Goal: Navigation & Orientation: Understand site structure

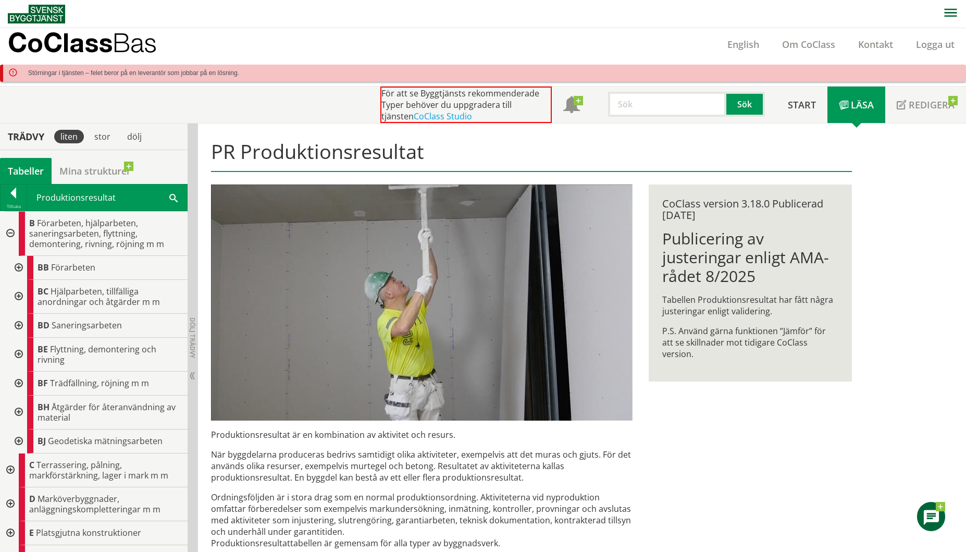
scroll to position [103, 0]
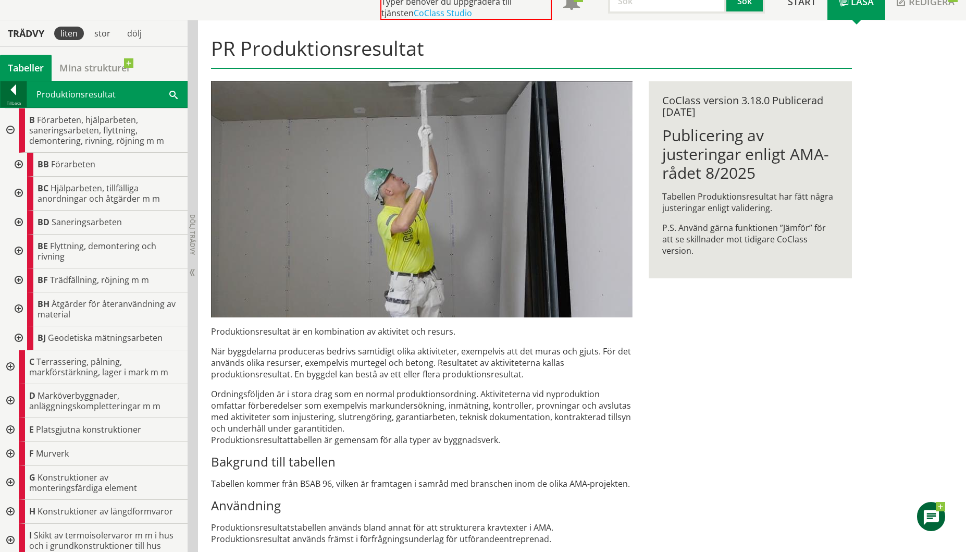
click at [9, 90] on div at bounding box center [14, 91] width 26 height 15
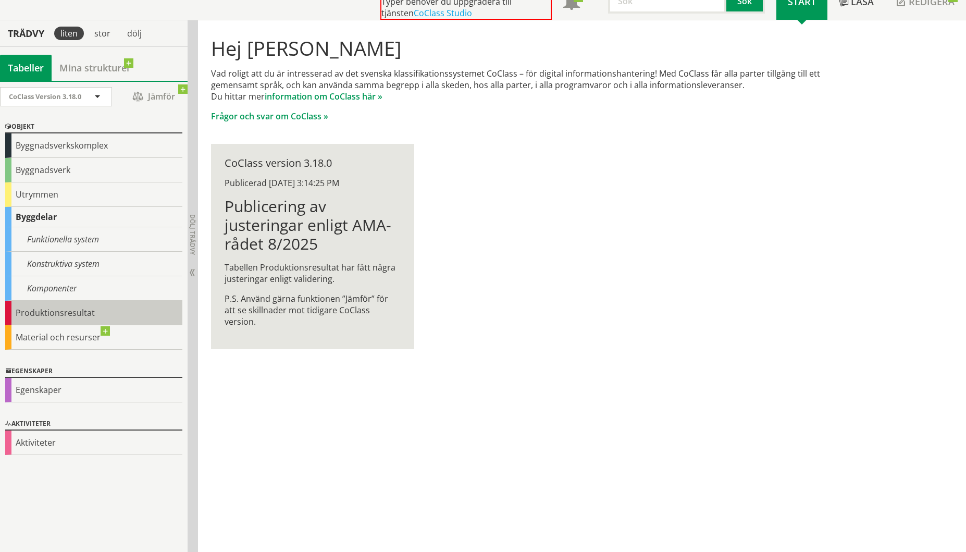
click at [28, 315] on div "Produktionsresultat" at bounding box center [93, 313] width 177 height 24
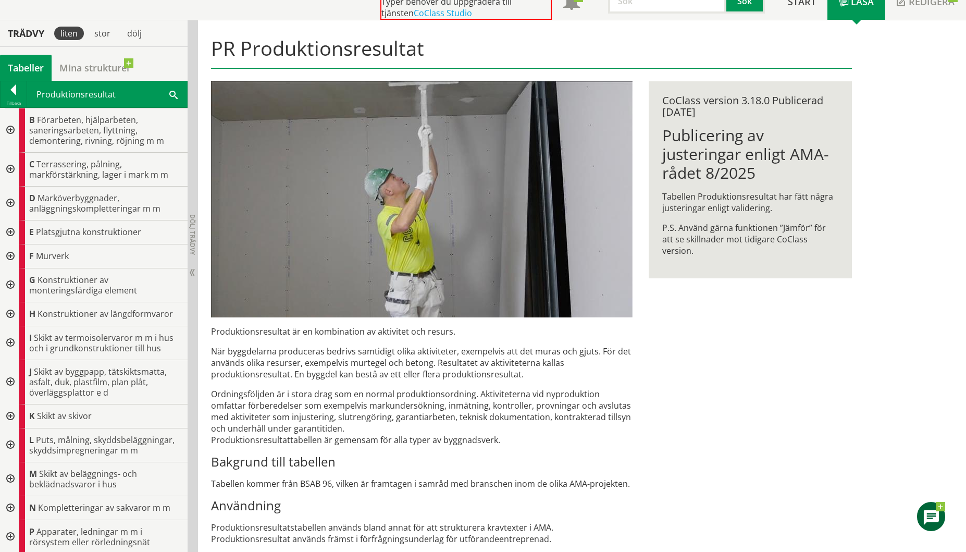
click at [9, 130] on div at bounding box center [9, 130] width 19 height 44
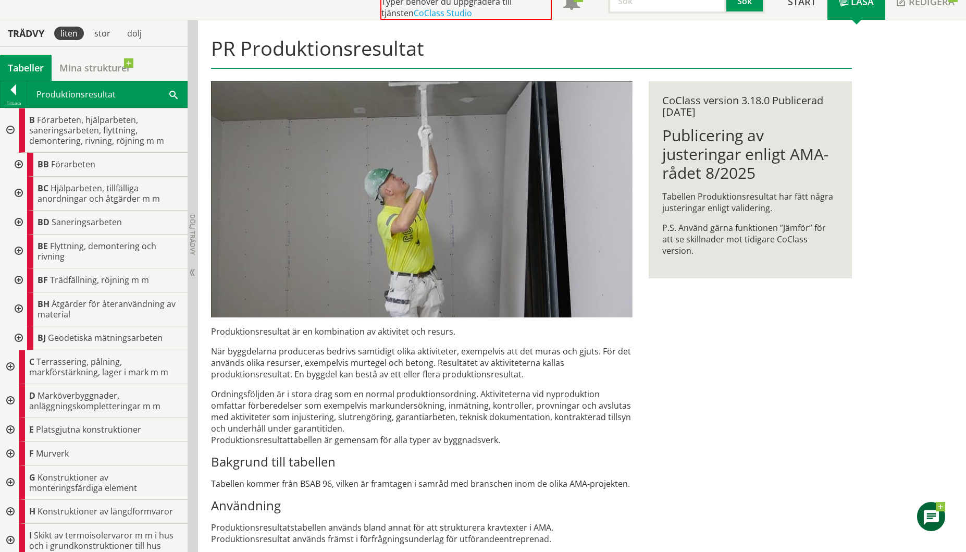
click at [8, 130] on div at bounding box center [9, 130] width 19 height 44
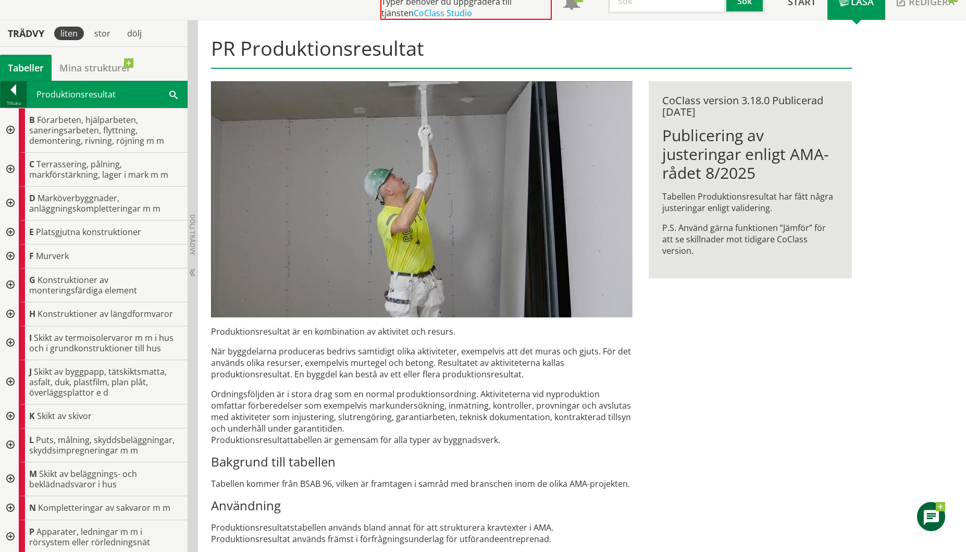
click at [11, 91] on div at bounding box center [14, 91] width 26 height 15
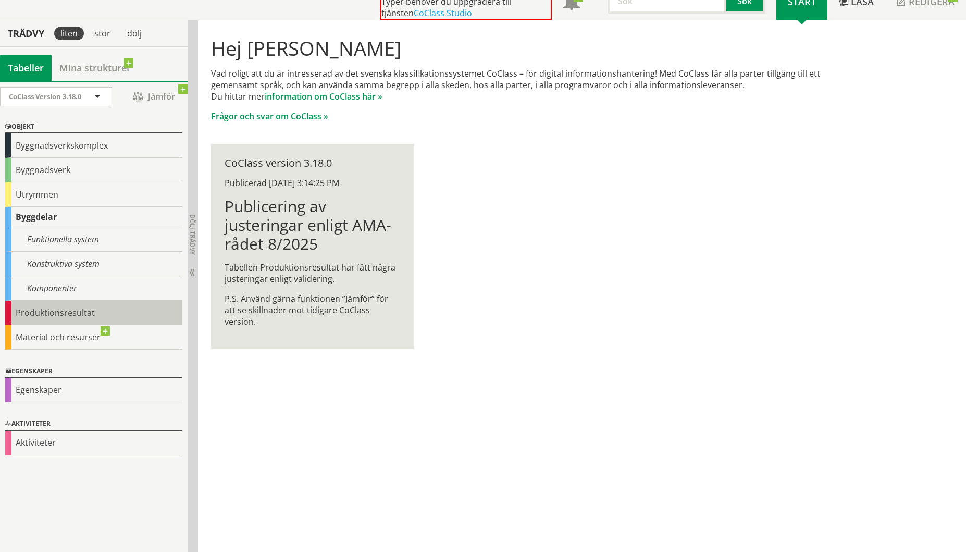
click at [70, 310] on div "Produktionsresultat" at bounding box center [93, 313] width 177 height 24
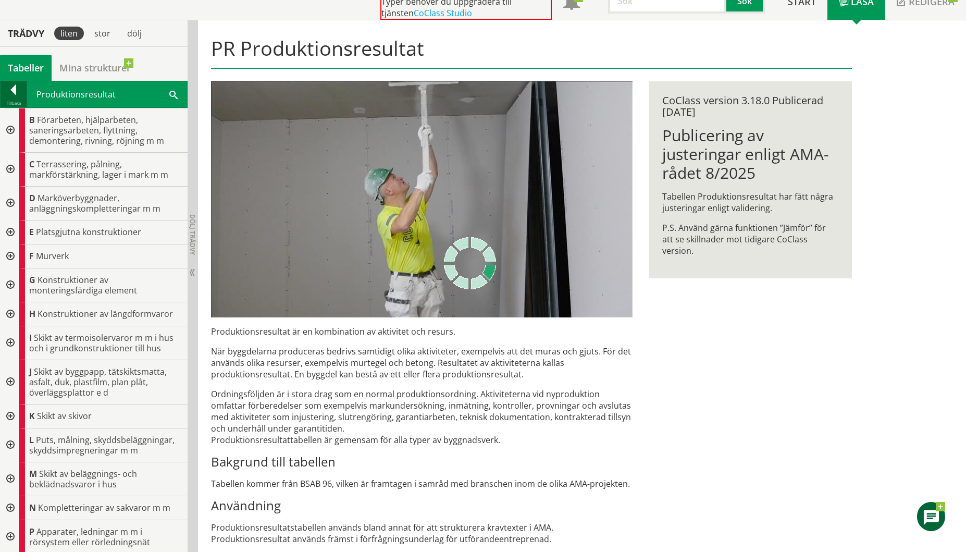
click at [16, 91] on div at bounding box center [14, 91] width 26 height 15
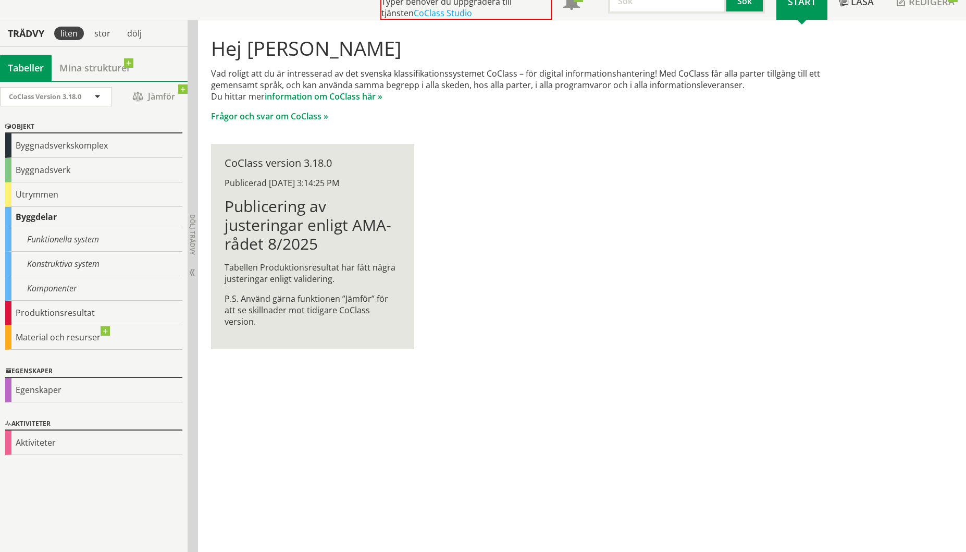
click at [66, 218] on div "Byggdelar" at bounding box center [93, 217] width 177 height 20
click at [27, 218] on div "Byggdelar" at bounding box center [93, 217] width 177 height 20
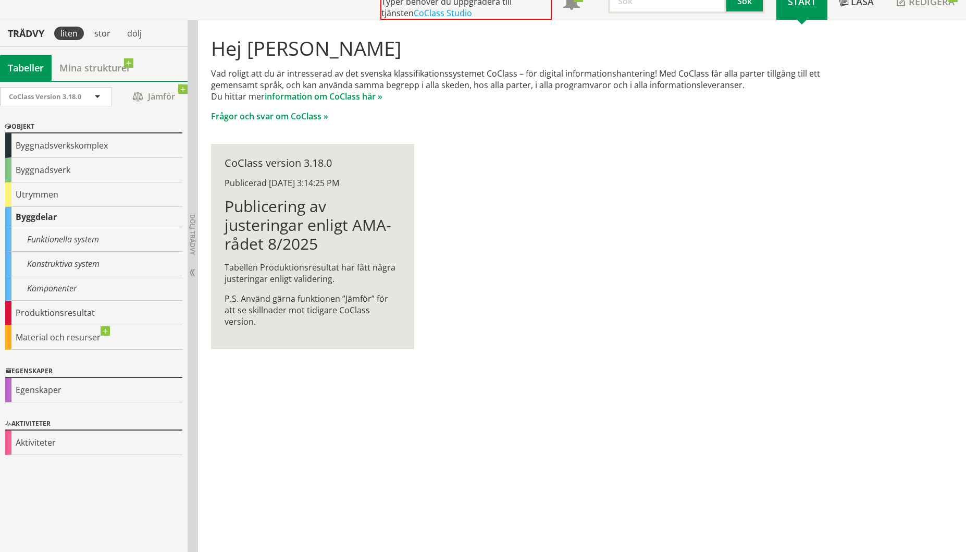
click at [27, 218] on div "Byggdelar" at bounding box center [93, 217] width 177 height 20
click at [10, 218] on div "Byggdelar" at bounding box center [93, 217] width 177 height 20
click at [47, 238] on div "Funktionella system" at bounding box center [93, 239] width 177 height 24
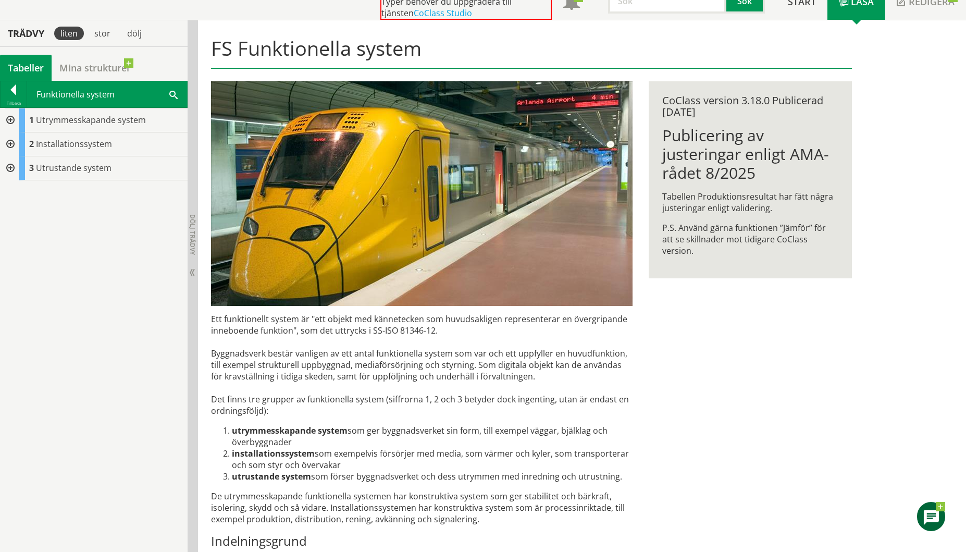
click at [10, 120] on div at bounding box center [9, 120] width 19 height 24
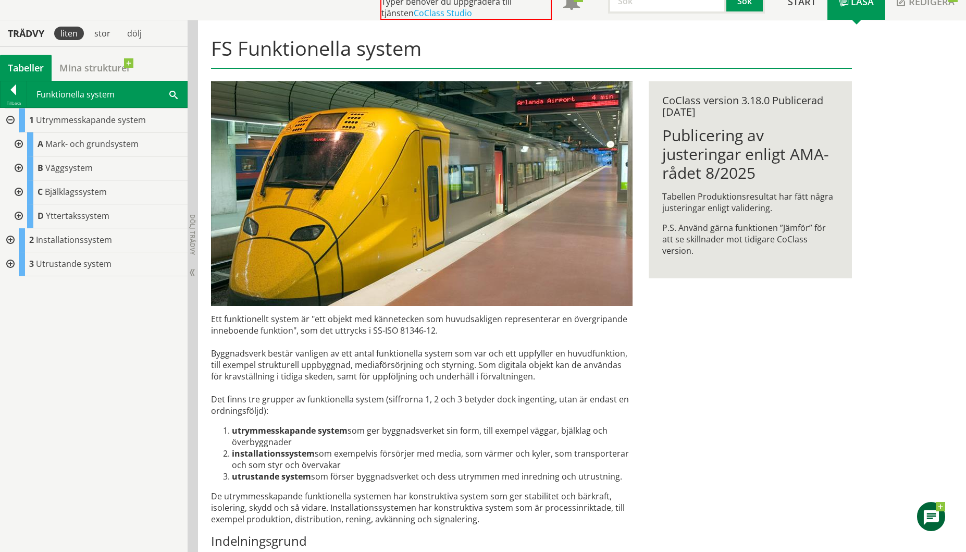
click at [18, 168] on div at bounding box center [17, 168] width 19 height 24
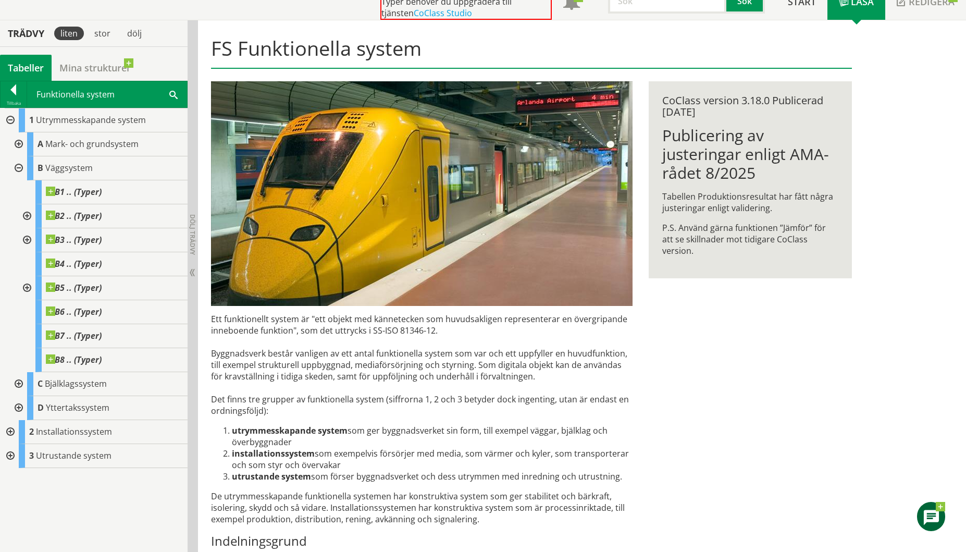
click at [18, 166] on div at bounding box center [17, 168] width 19 height 24
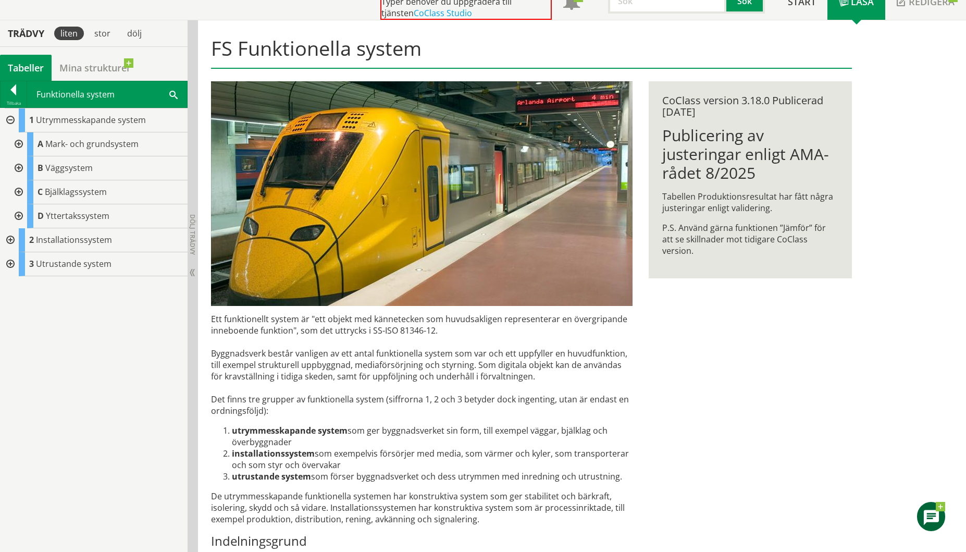
click at [11, 121] on div at bounding box center [9, 120] width 19 height 24
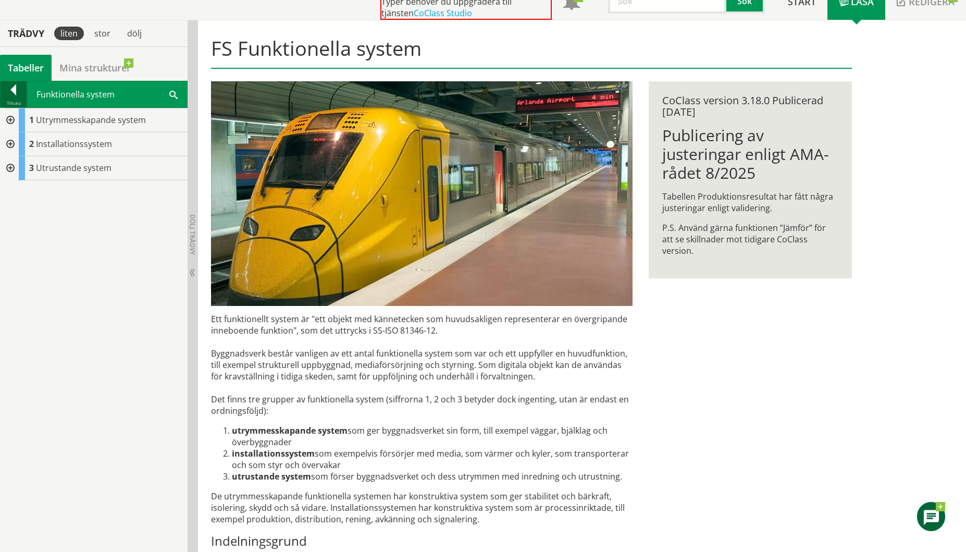
click at [11, 94] on div at bounding box center [14, 91] width 26 height 15
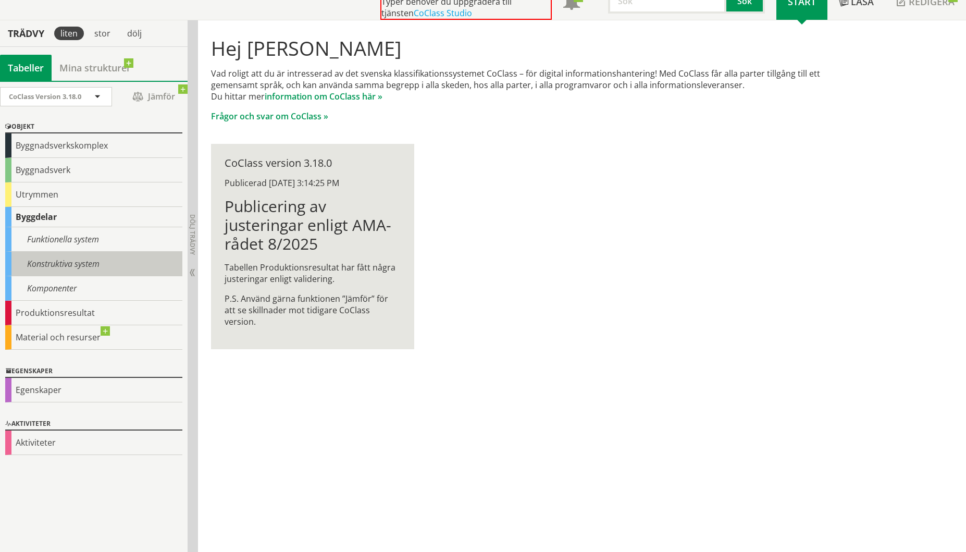
click at [18, 265] on div "Konstruktiva system" at bounding box center [93, 264] width 177 height 24
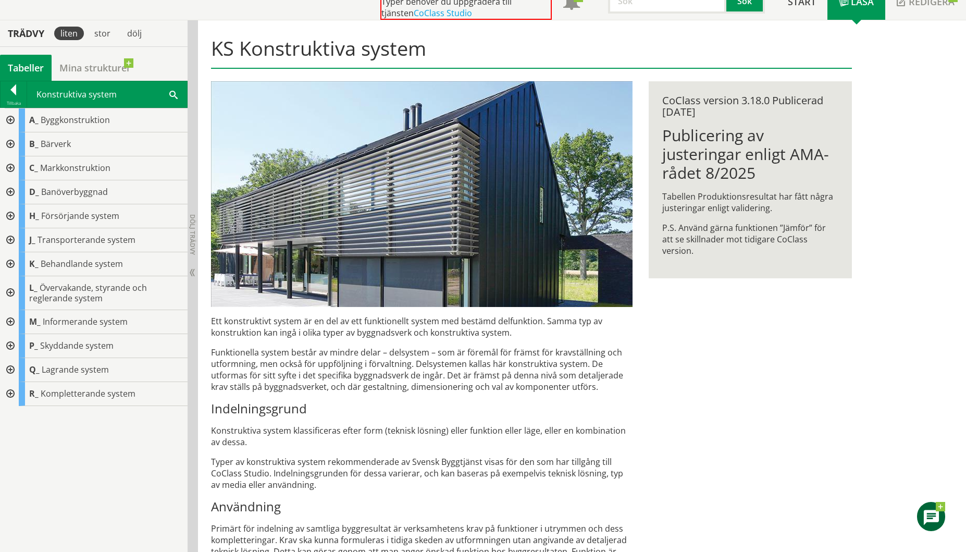
click at [8, 168] on div at bounding box center [9, 168] width 19 height 24
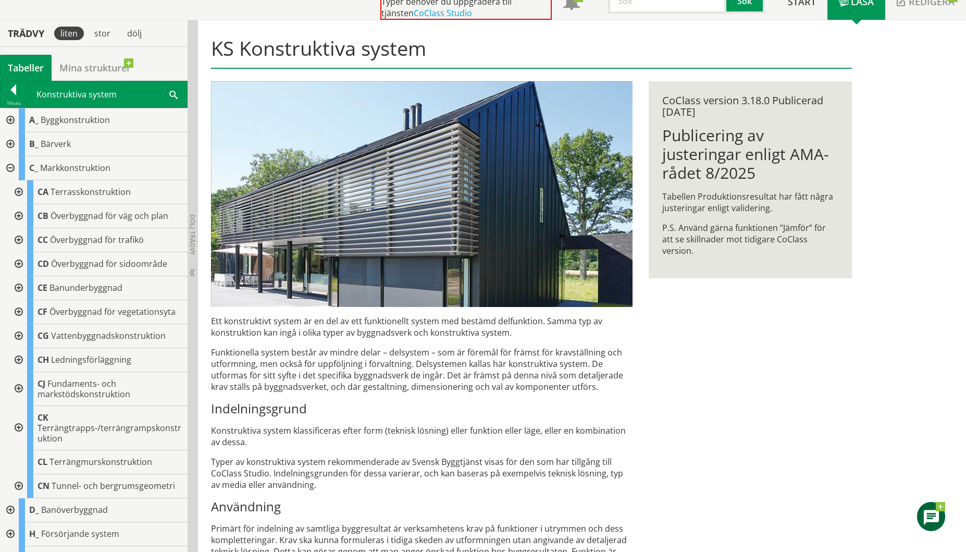
click at [8, 168] on div at bounding box center [9, 168] width 19 height 24
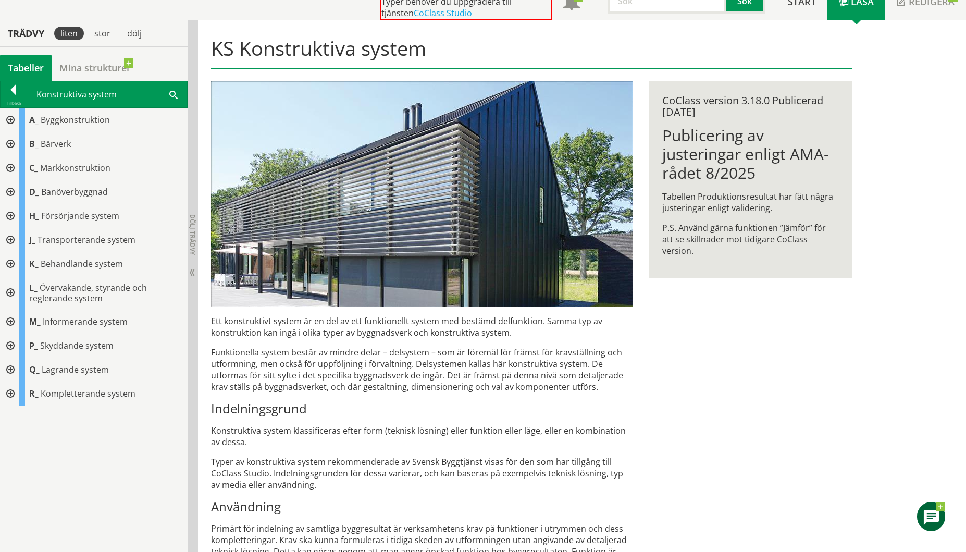
click at [9, 120] on div at bounding box center [9, 120] width 19 height 24
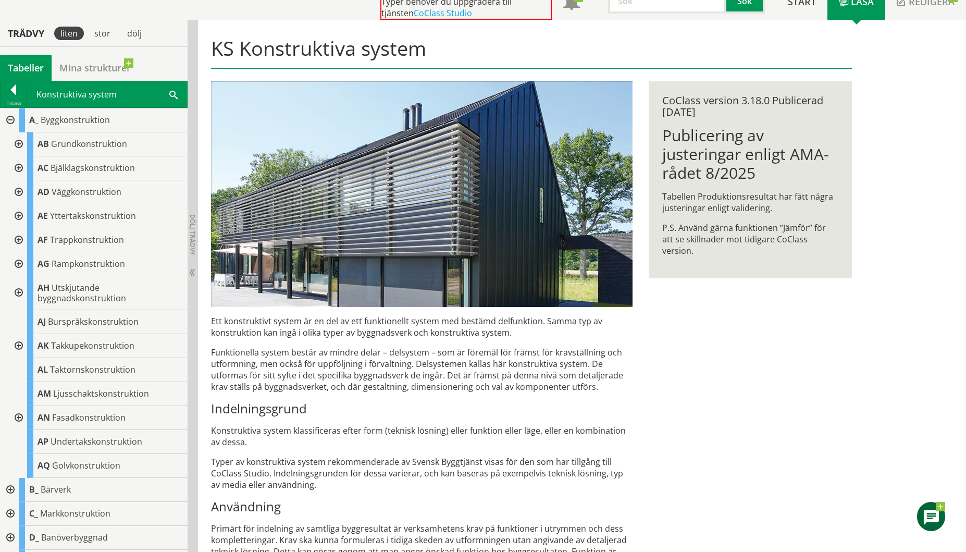
click at [9, 120] on div at bounding box center [9, 120] width 19 height 24
